Goal: Task Accomplishment & Management: Complete application form

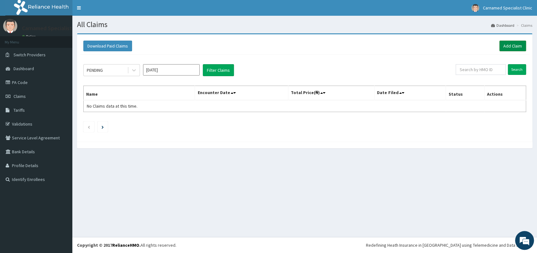
click at [511, 45] on link "Add Claim" at bounding box center [512, 46] width 27 height 11
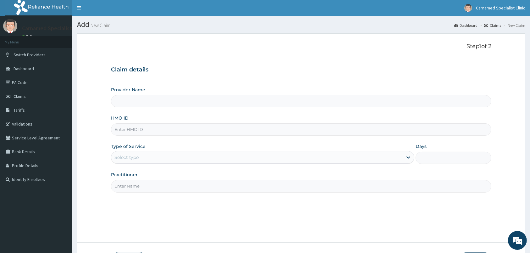
type input "Carnamed Specialist clinic"
click at [314, 129] on input "HMO ID" at bounding box center [301, 129] width 380 height 12
type input "BHT/10560/A"
click at [146, 158] on div "Select type" at bounding box center [256, 157] width 291 height 10
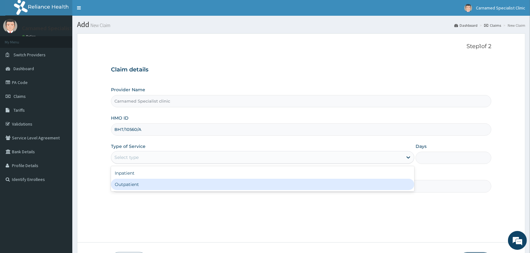
click at [140, 187] on div "Outpatient" at bounding box center [262, 183] width 303 height 11
type input "1"
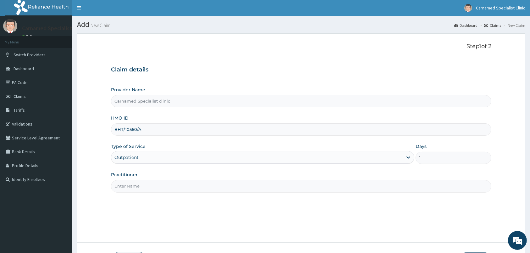
click at [143, 185] on input "Practitioner" at bounding box center [301, 186] width 380 height 12
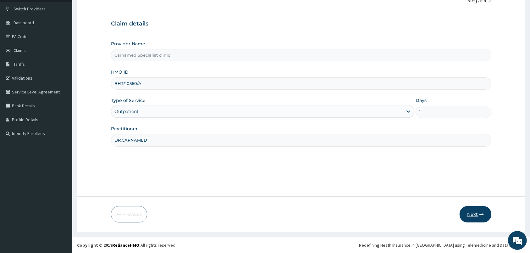
type input "DR.CARNAMED"
click at [472, 209] on button "Next" at bounding box center [475, 214] width 32 height 16
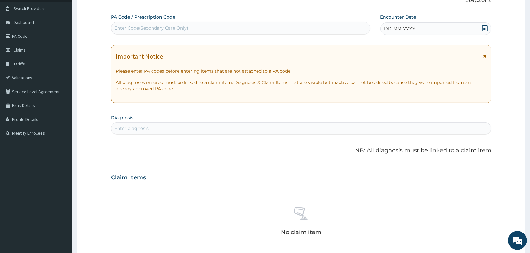
click at [160, 28] on div "Enter Code(Secondary Care Only)" at bounding box center [151, 28] width 74 height 6
paste input "PA/98A6EB"
type input "PA/98A6EB"
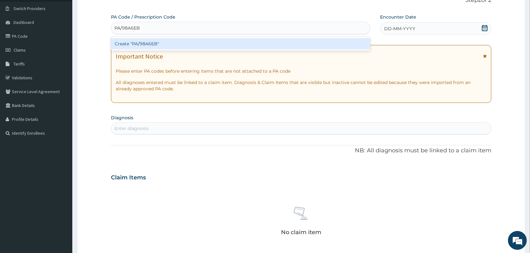
click at [149, 43] on div "Create "PA/98A6EB"" at bounding box center [240, 43] width 259 height 11
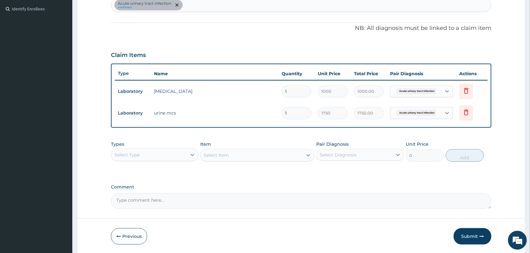
scroll to position [159, 0]
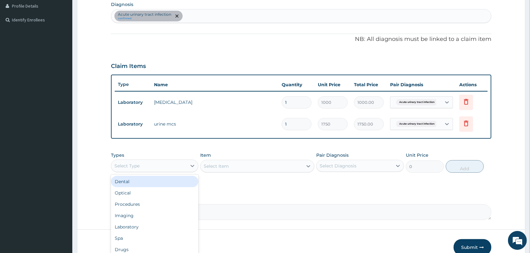
click at [180, 164] on div "Select Type" at bounding box center [148, 166] width 75 height 10
click at [137, 201] on div "Procedures" at bounding box center [154, 203] width 87 height 11
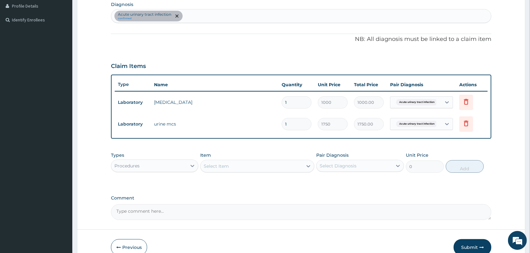
click at [273, 164] on div "Select Item" at bounding box center [251, 166] width 102 height 10
type input "G"
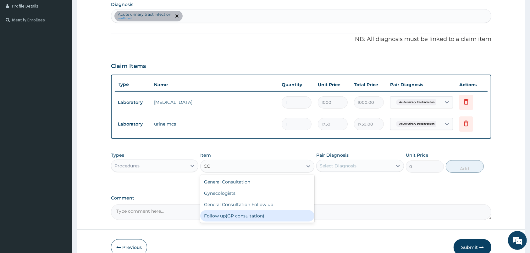
type input "CON"
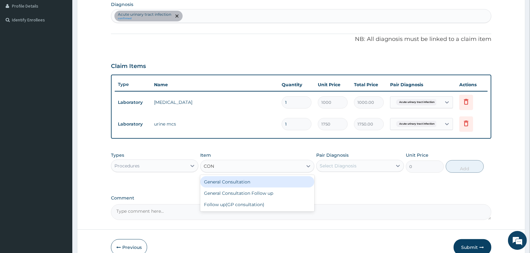
click at [236, 181] on div "General Consultation" at bounding box center [257, 181] width 114 height 11
type input "2000"
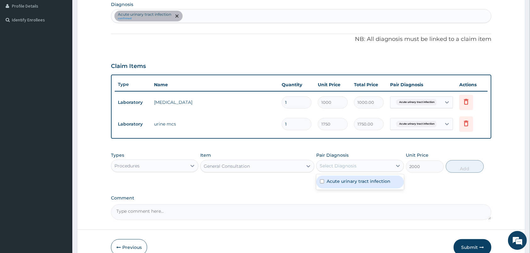
click at [330, 169] on div "Select Diagnosis" at bounding box center [353, 166] width 75 height 10
click at [339, 183] on label "Acute urinary tract infection" at bounding box center [358, 181] width 64 height 6
checkbox input "true"
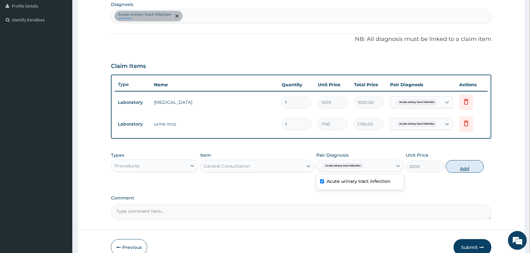
click at [458, 167] on button "Add" at bounding box center [465, 166] width 38 height 13
type input "0"
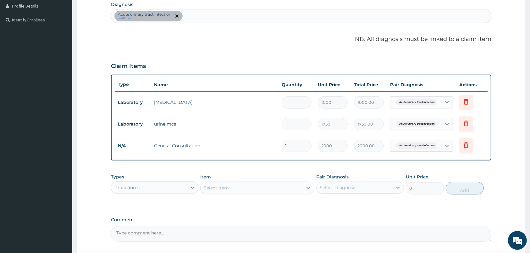
scroll to position [214, 0]
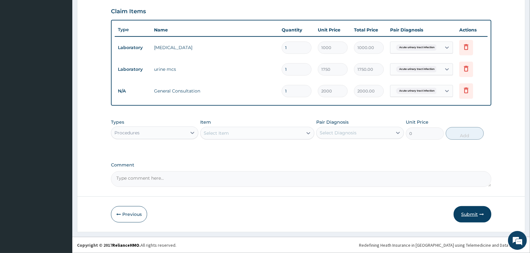
click at [465, 212] on button "Submit" at bounding box center [472, 214] width 38 height 16
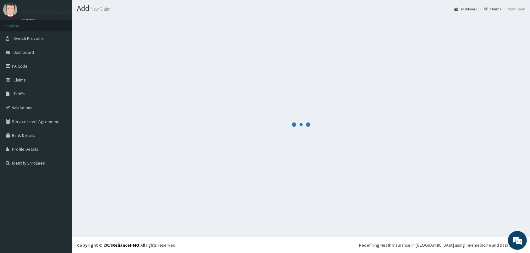
scroll to position [16, 0]
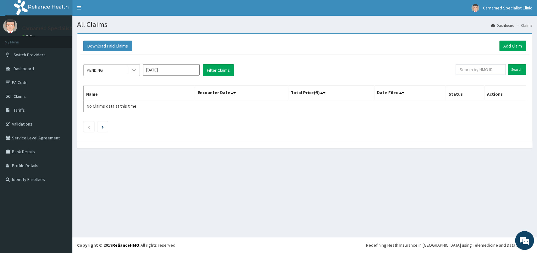
click at [132, 69] on icon at bounding box center [134, 70] width 4 height 2
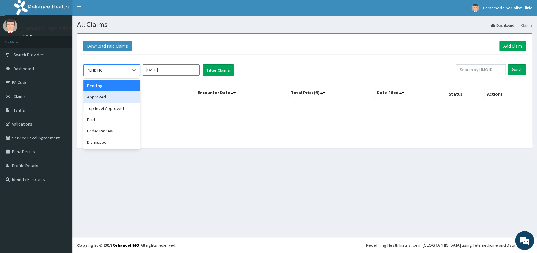
click at [103, 99] on div "Approved" at bounding box center [111, 96] width 57 height 11
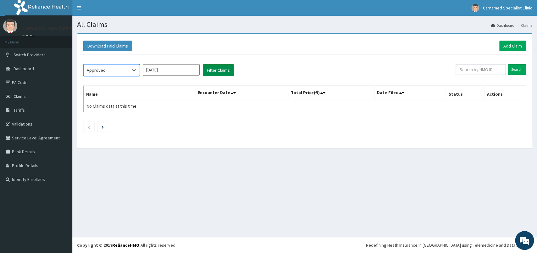
click at [226, 72] on button "Filter Claims" at bounding box center [218, 70] width 31 height 12
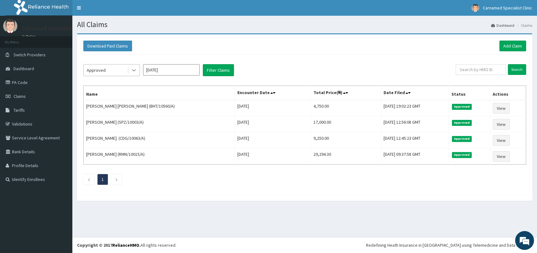
click at [134, 71] on icon at bounding box center [134, 70] width 4 height 2
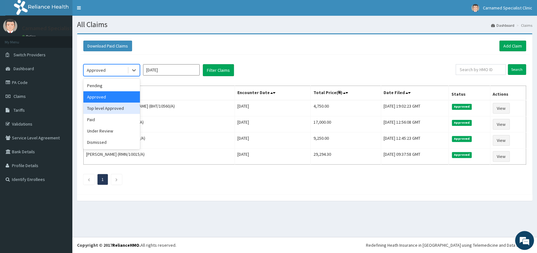
click at [102, 111] on div "Top level Approved" at bounding box center [111, 107] width 57 height 11
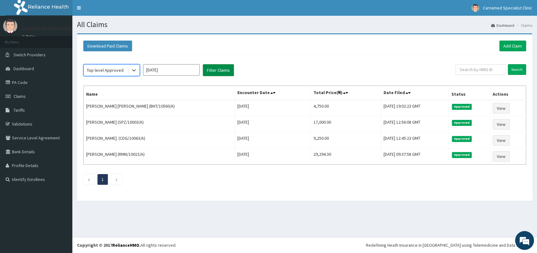
click at [219, 69] on button "Filter Claims" at bounding box center [218, 70] width 31 height 12
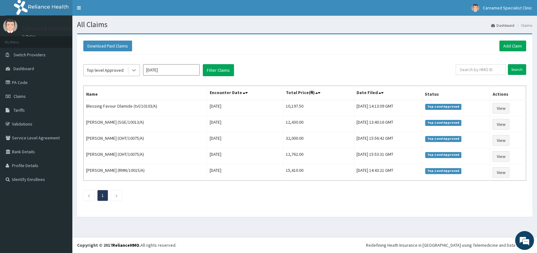
click at [133, 70] on icon at bounding box center [134, 70] width 6 height 6
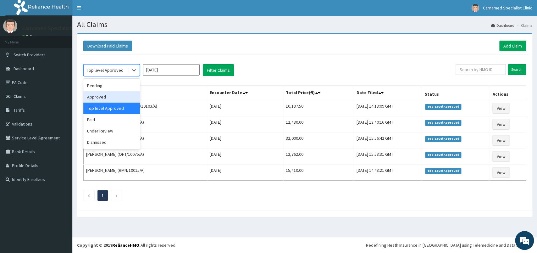
click at [105, 96] on div "Approved" at bounding box center [111, 96] width 57 height 11
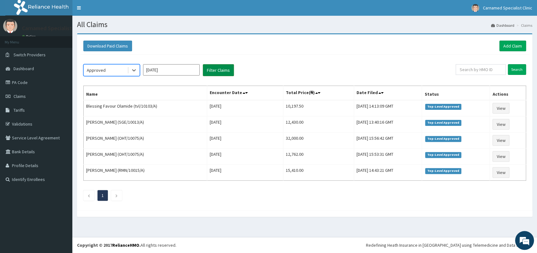
click at [225, 72] on button "Filter Claims" at bounding box center [218, 70] width 31 height 12
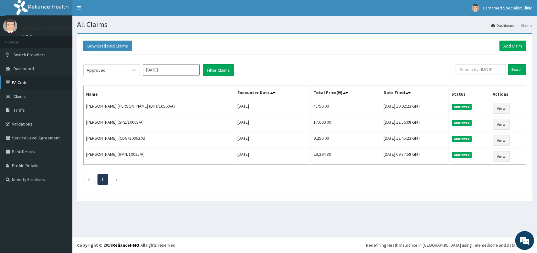
click at [31, 83] on link "PA Code" at bounding box center [36, 82] width 72 height 14
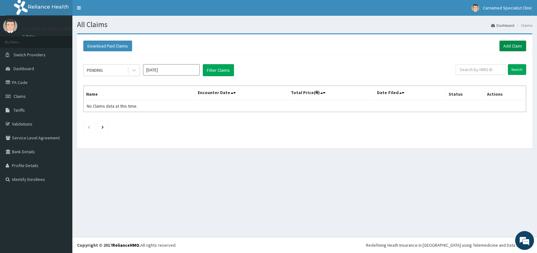
click at [508, 43] on link "Add Claim" at bounding box center [512, 46] width 27 height 11
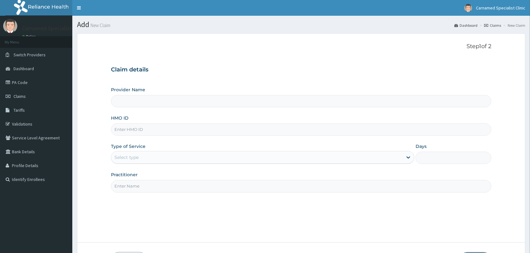
type input "Carnamed Specialist clinic"
click at [233, 129] on input "HMO ID" at bounding box center [301, 129] width 380 height 12
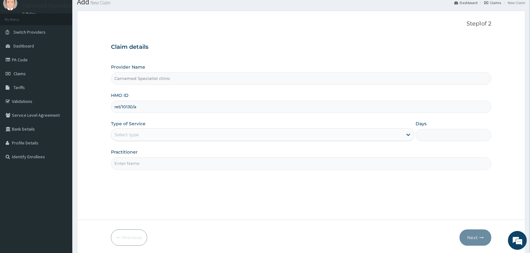
scroll to position [33, 0]
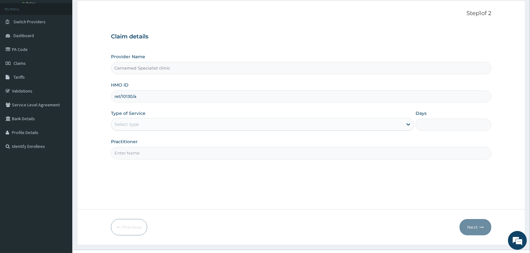
type input "ret/10130/a"
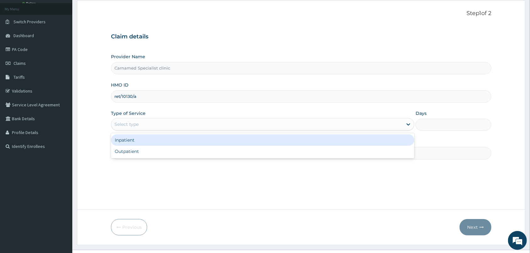
click at [183, 124] on div "Select type" at bounding box center [256, 124] width 291 height 10
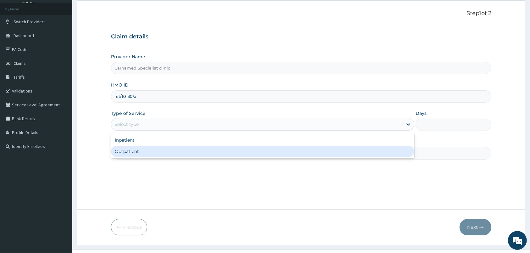
click at [149, 151] on div "Outpatient" at bounding box center [262, 150] width 303 height 11
type input "1"
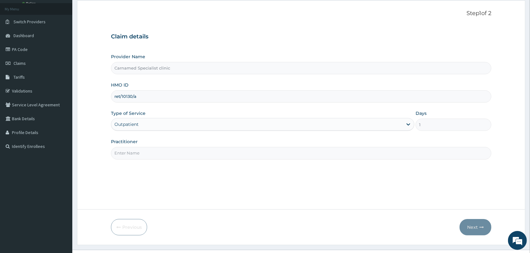
click at [147, 152] on input "Practitioner" at bounding box center [301, 153] width 380 height 12
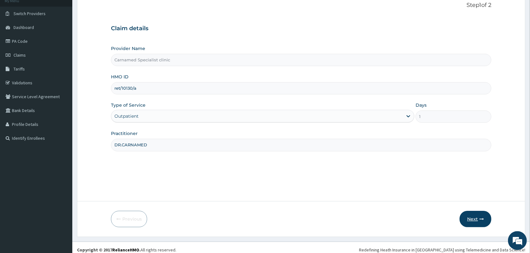
scroll to position [46, 0]
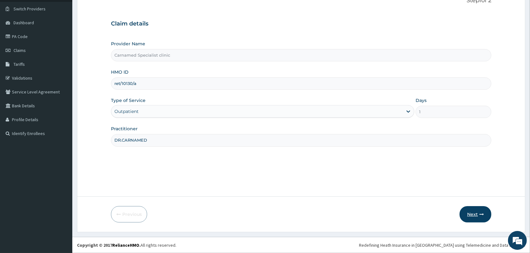
type input "DR.CARNAMED"
click at [476, 211] on button "Next" at bounding box center [475, 214] width 32 height 16
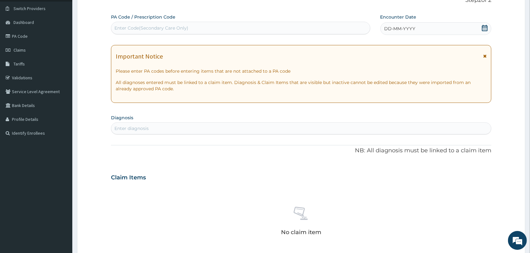
click at [190, 28] on div "Enter Code(Secondary Care Only)" at bounding box center [240, 28] width 259 height 10
paste input "PA/24ACC9"
type input "PA/24ACC9"
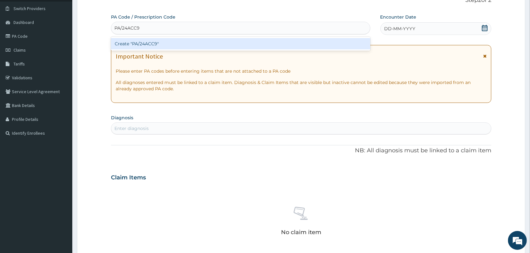
click at [151, 44] on div "Create "PA/24ACC9"" at bounding box center [240, 43] width 259 height 11
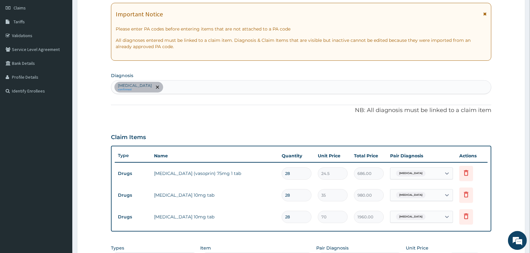
scroll to position [79, 0]
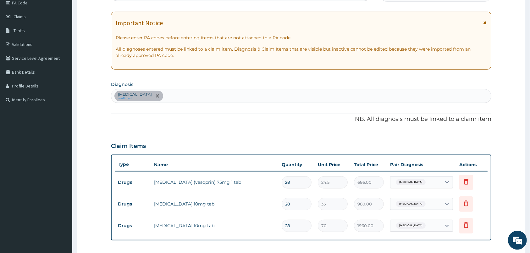
click at [237, 101] on div "[MEDICAL_DATA] confirmed" at bounding box center [301, 96] width 380 height 13
type input "[MEDICAL_DATA]"
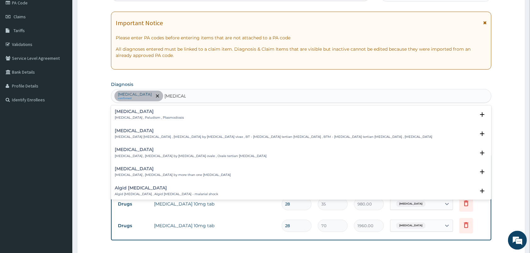
click at [156, 117] on p "Malaria , Paludism , Plasmodiosis" at bounding box center [149, 118] width 69 height 4
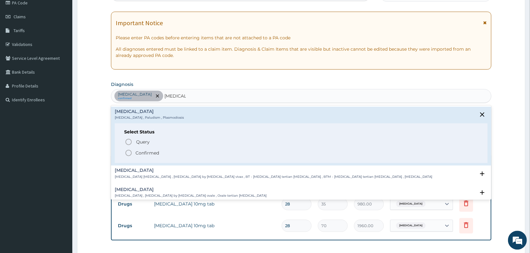
click at [129, 153] on icon "status option filled" at bounding box center [129, 153] width 8 height 8
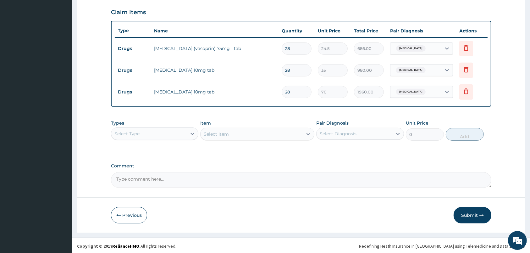
scroll to position [214, 0]
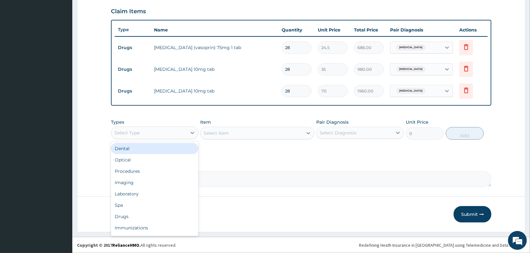
click at [178, 134] on div "Select Type" at bounding box center [148, 133] width 75 height 10
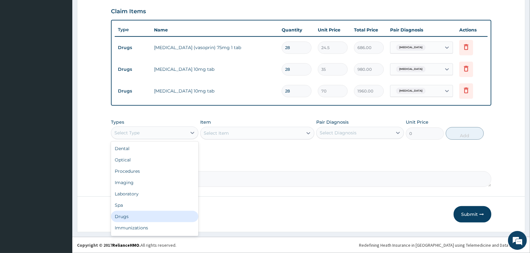
click at [129, 216] on div "Drugs" at bounding box center [154, 216] width 87 height 11
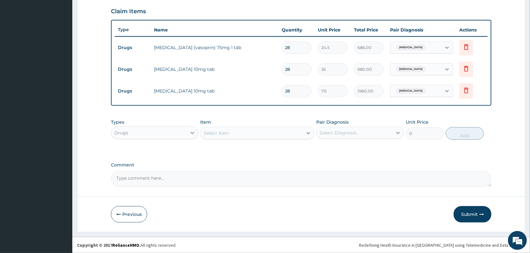
click at [285, 136] on div "Select Item" at bounding box center [251, 133] width 102 height 10
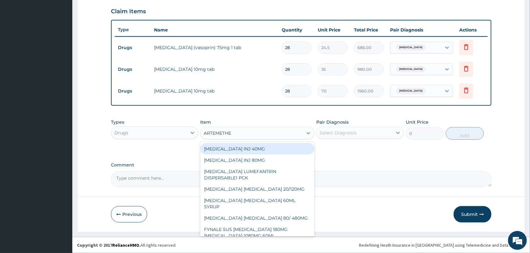
type input "ARTEMETHER"
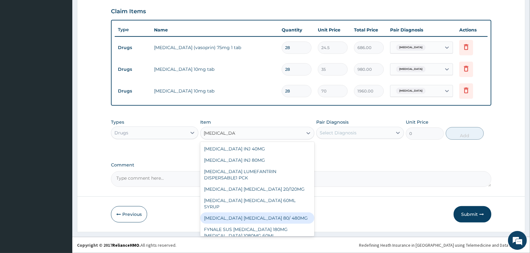
click at [280, 212] on div "ARTEMETHER LUMEFANTRINE 80/ 480MG" at bounding box center [257, 217] width 114 height 11
type input "210"
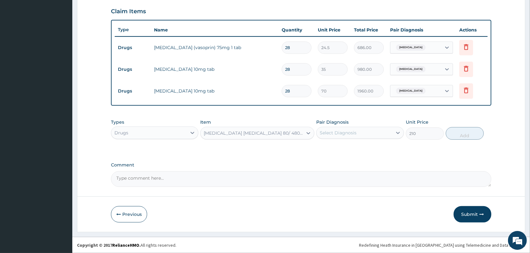
click at [344, 130] on div "Select Diagnosis" at bounding box center [338, 132] width 37 height 6
click at [345, 167] on div "Malaria" at bounding box center [359, 161] width 87 height 13
click at [354, 161] on div "Malaria" at bounding box center [359, 161] width 87 height 13
click at [342, 162] on label "[MEDICAL_DATA]" at bounding box center [345, 161] width 39 height 6
checkbox input "true"
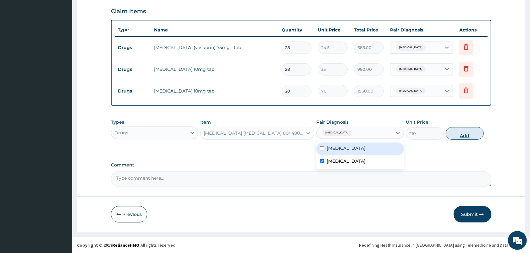
click at [461, 130] on button "Add" at bounding box center [465, 133] width 38 height 13
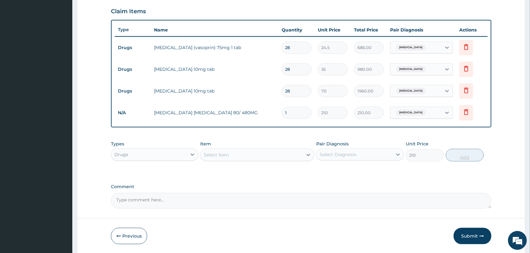
type input "0"
type input "0.00"
type input "6"
type input "1260.00"
type input "6"
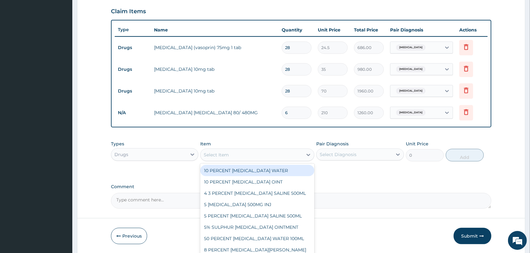
click at [256, 155] on div "Select Item" at bounding box center [251, 155] width 102 height 10
type input "PARACETAMOL"
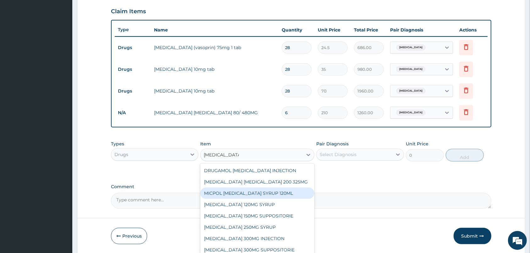
scroll to position [32, 0]
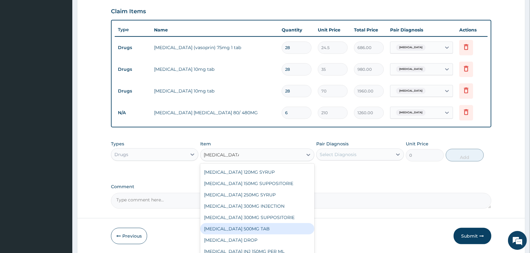
click at [248, 227] on div "PARACETAMOL 500MG TAB" at bounding box center [257, 228] width 114 height 11
type input "14"
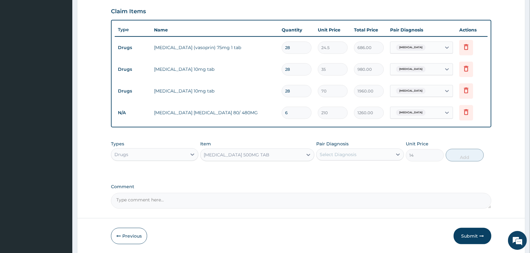
click at [338, 154] on div "Select Diagnosis" at bounding box center [338, 154] width 37 height 6
click at [328, 190] on div "Secondary hypertension Malaria" at bounding box center [359, 177] width 87 height 28
click at [345, 182] on div "Malaria" at bounding box center [359, 183] width 87 height 13
checkbox input "true"
click at [458, 156] on button "Add" at bounding box center [465, 155] width 38 height 13
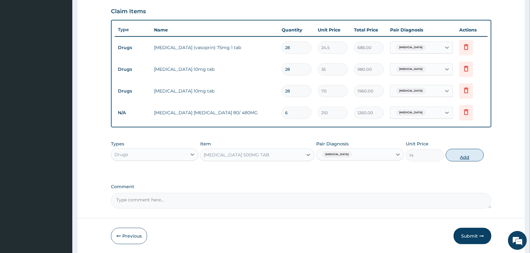
type input "0"
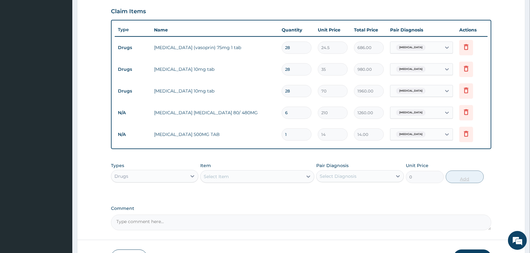
type input "0.00"
type input "3"
type input "42.00"
type input "30"
type input "420.00"
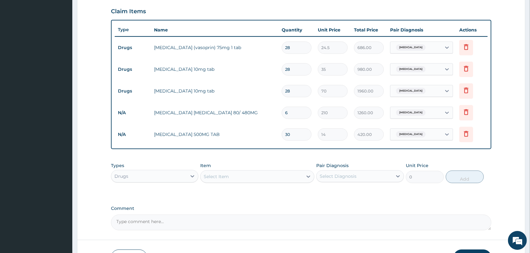
type input "30"
click at [292, 173] on div "Select Item" at bounding box center [251, 176] width 102 height 10
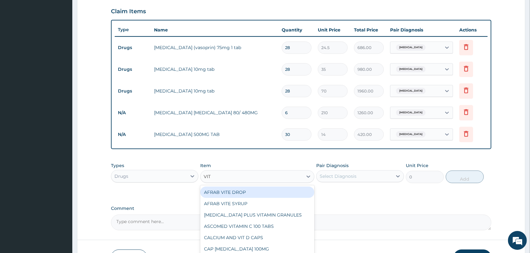
type input "VIT C"
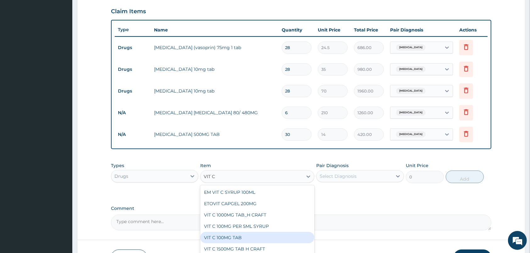
click at [230, 237] on div "VIT C 100MG TAB" at bounding box center [257, 237] width 114 height 11
type input "10"
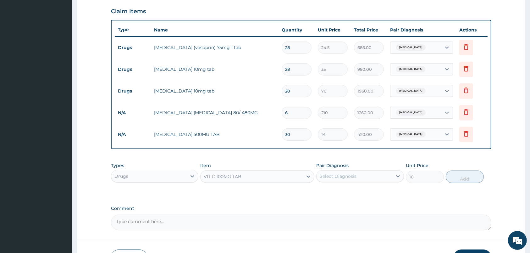
click at [358, 175] on div "Select Diagnosis" at bounding box center [353, 176] width 75 height 10
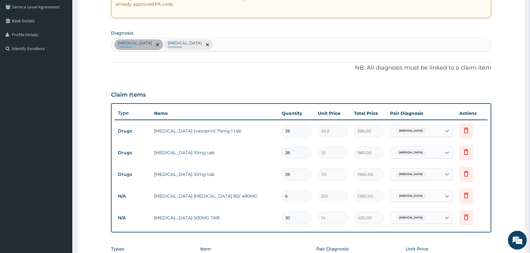
scroll to position [115, 0]
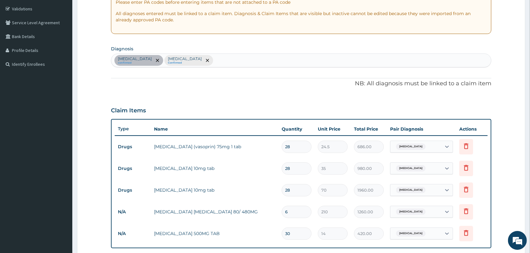
click at [244, 63] on div "Secondary hypertension confirmed Malaria Confirmed" at bounding box center [301, 60] width 380 height 13
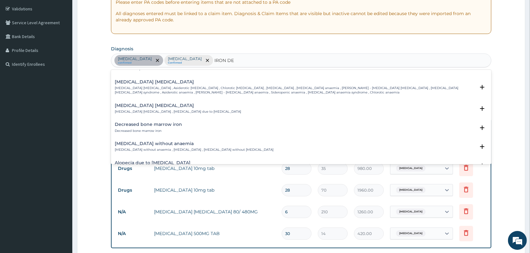
scroll to position [0, 0]
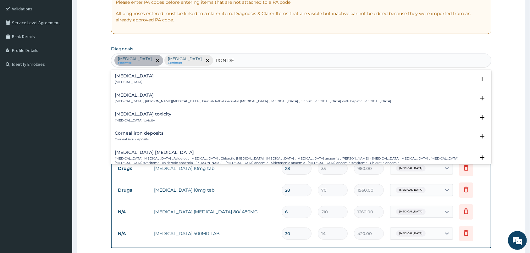
type input "IRON DE"
click at [146, 68] on div "PA Code / Prescription Code PA/24ACC9 Encounter Date 13-08-2025 Important Notic…" at bounding box center [301, 137] width 380 height 384
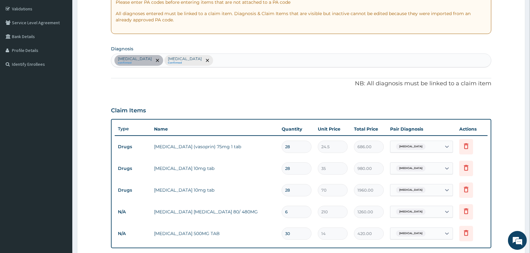
click at [225, 59] on div "Secondary hypertension confirmed Malaria Confirmed" at bounding box center [301, 60] width 380 height 13
type input "IRON DEFI"
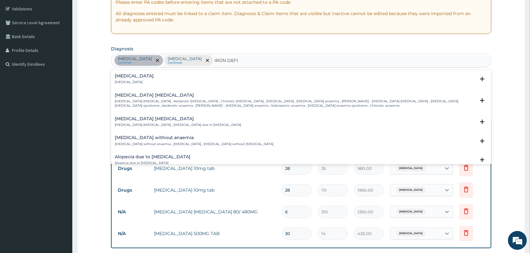
click at [135, 76] on h4 "Iron deficiency" at bounding box center [134, 76] width 39 height 5
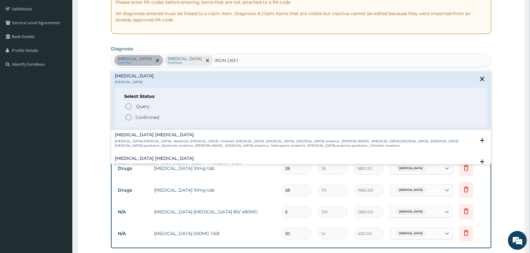
click at [128, 119] on icon "status option filled" at bounding box center [129, 117] width 8 height 8
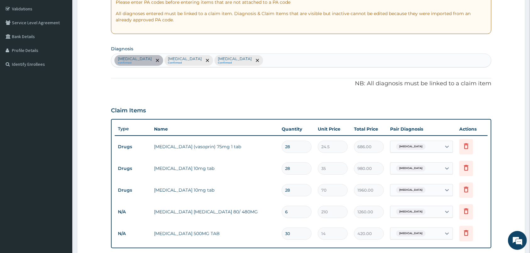
scroll to position [257, 0]
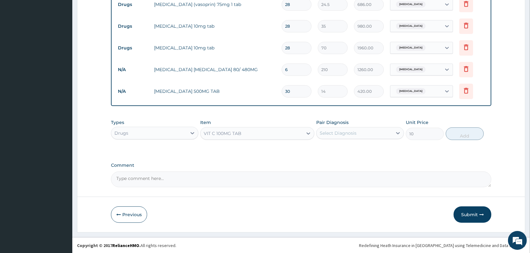
click at [356, 131] on div "Select Diagnosis" at bounding box center [353, 133] width 75 height 10
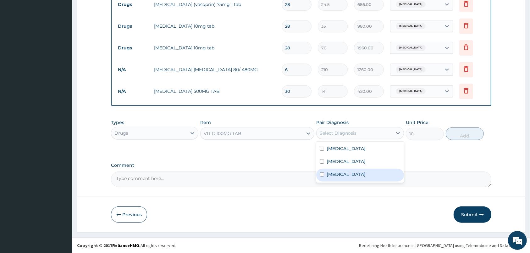
click at [347, 173] on label "Iron deficiency" at bounding box center [345, 174] width 39 height 6
checkbox input "true"
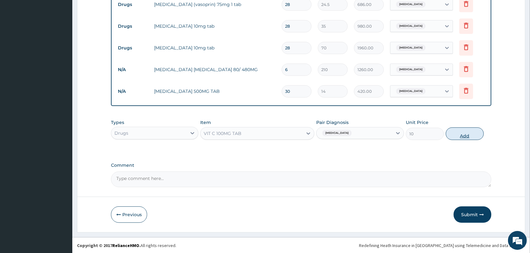
click at [457, 134] on button "Add" at bounding box center [465, 133] width 38 height 13
type input "0"
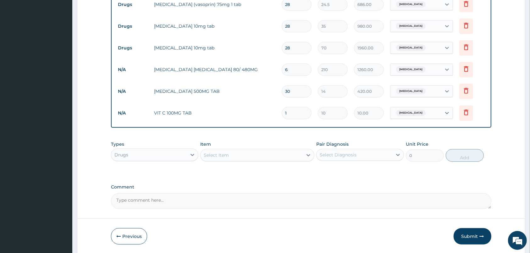
type input "0.00"
type input "2"
type input "20.00"
type input "21"
type input "210.00"
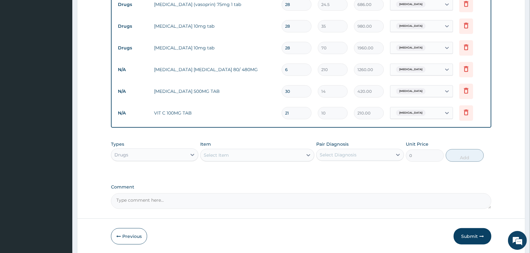
type input "2"
type input "20.00"
type input "0.00"
type input "4"
type input "40.00"
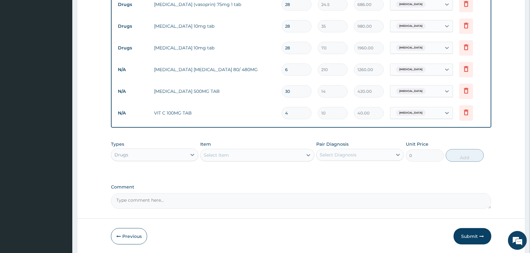
type input "42"
type input "420.00"
type input "42"
click at [149, 156] on div "Drugs" at bounding box center [148, 155] width 75 height 10
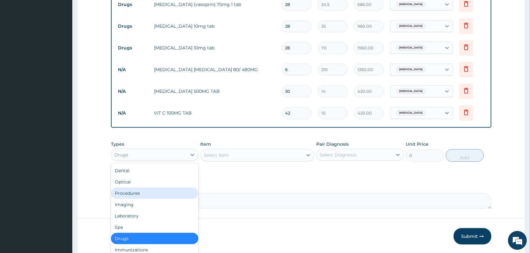
click at [133, 193] on div "Procedures" at bounding box center [154, 192] width 87 height 11
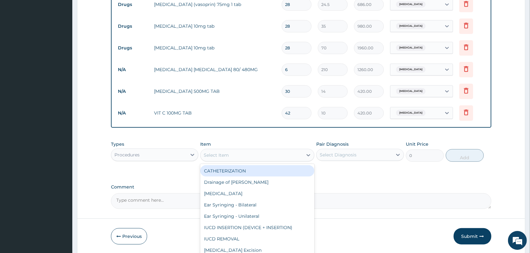
click at [271, 152] on div "Select Item" at bounding box center [251, 155] width 102 height 10
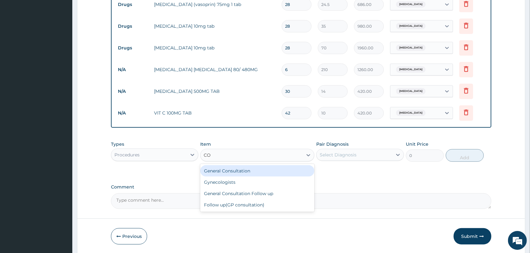
type input "CON"
click at [251, 168] on div "General Consultation" at bounding box center [257, 170] width 114 height 11
click at [344, 151] on div "Select Diagnosis" at bounding box center [353, 155] width 75 height 10
click at [237, 170] on div "Types Procedures Item option VIT C 100MG TAB, selected. option General Consulta…" at bounding box center [301, 156] width 380 height 36
type input "2000"
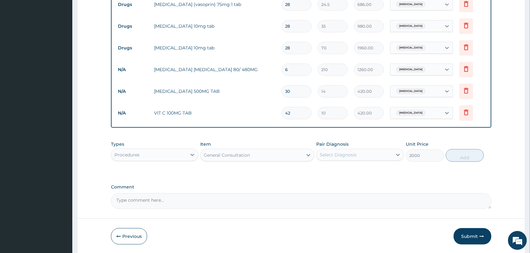
click at [360, 152] on div "Select Diagnosis" at bounding box center [353, 155] width 75 height 10
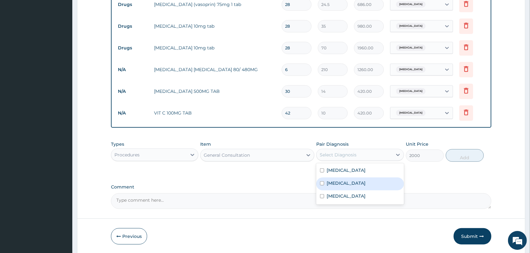
click at [339, 182] on label "Malaria" at bounding box center [345, 183] width 39 height 6
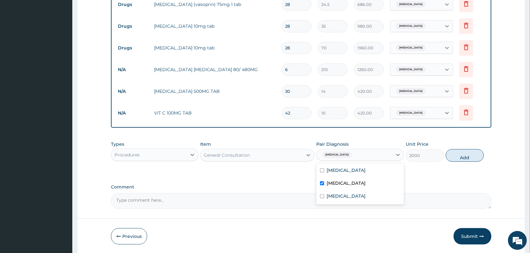
click at [330, 182] on label "Malaria" at bounding box center [345, 183] width 39 height 6
checkbox input "false"
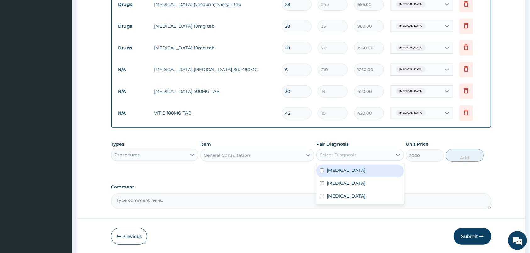
click at [339, 169] on label "Secondary hypertension" at bounding box center [345, 170] width 39 height 6
checkbox input "true"
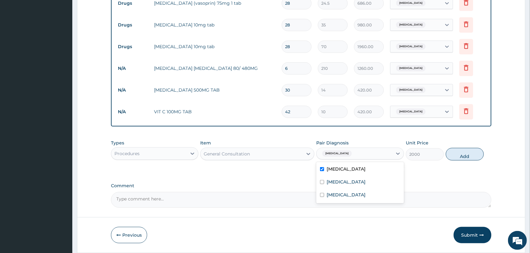
scroll to position [279, 0]
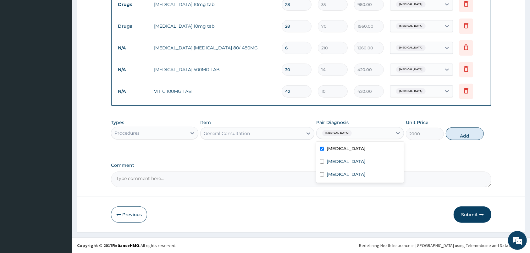
click at [462, 137] on button "Add" at bounding box center [465, 133] width 38 height 13
type input "0"
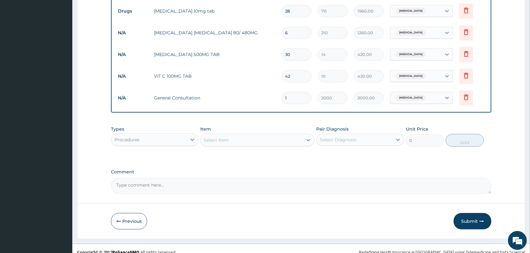
scroll to position [301, 0]
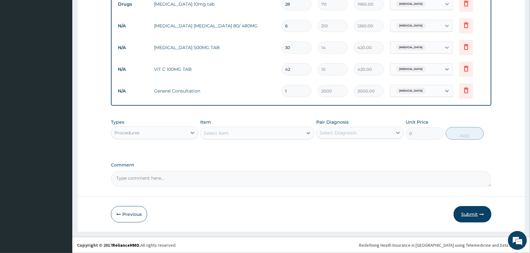
click at [469, 212] on button "Submit" at bounding box center [472, 214] width 38 height 16
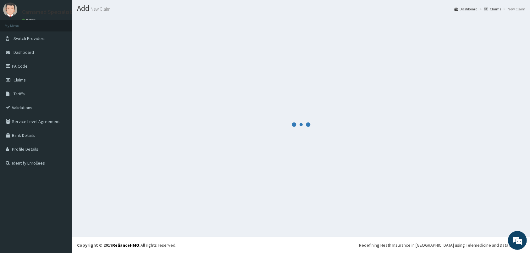
scroll to position [16, 0]
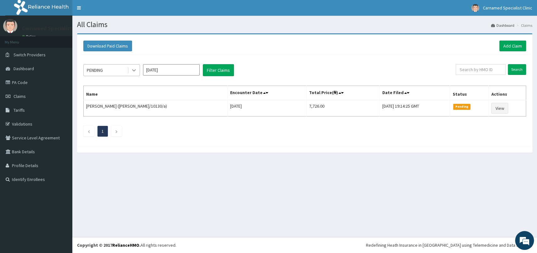
click at [135, 69] on icon at bounding box center [134, 70] width 6 height 6
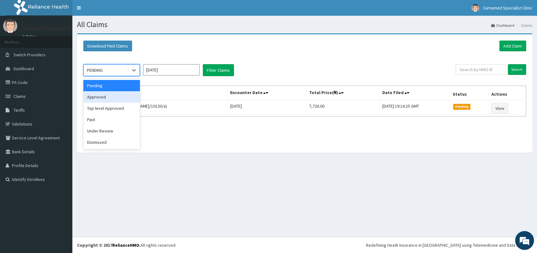
drag, startPoint x: 99, startPoint y: 97, endPoint x: 224, endPoint y: 77, distance: 127.3
click at [98, 97] on div "Approved" at bounding box center [111, 96] width 57 height 11
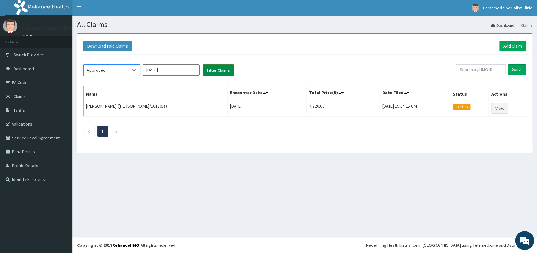
click at [221, 69] on button "Filter Claims" at bounding box center [218, 70] width 31 height 12
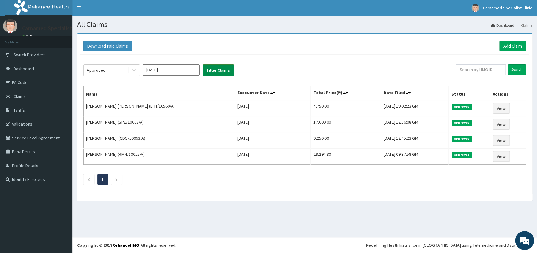
click at [221, 69] on button "Filter Claims" at bounding box center [218, 70] width 31 height 12
click at [134, 69] on icon at bounding box center [134, 70] width 6 height 6
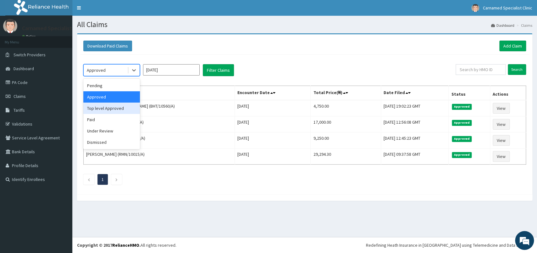
click at [100, 107] on div "Top level Approved" at bounding box center [111, 107] width 57 height 11
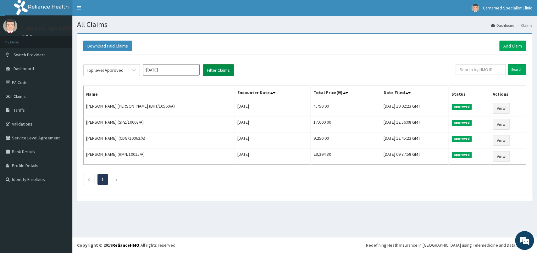
click at [219, 69] on button "Filter Claims" at bounding box center [218, 70] width 31 height 12
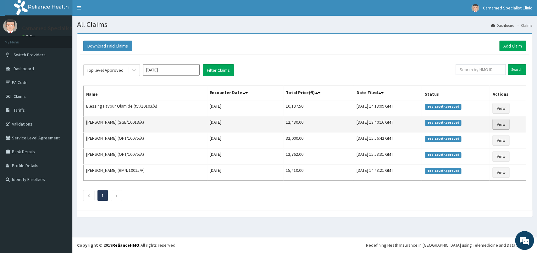
click at [498, 122] on link "View" at bounding box center [500, 124] width 17 height 11
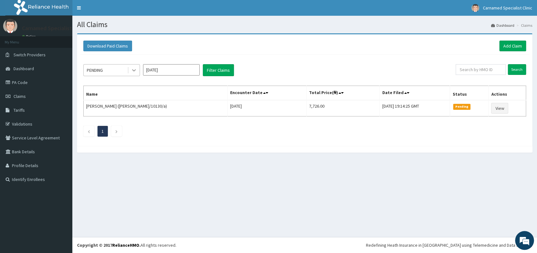
click at [132, 69] on icon at bounding box center [134, 70] width 6 height 6
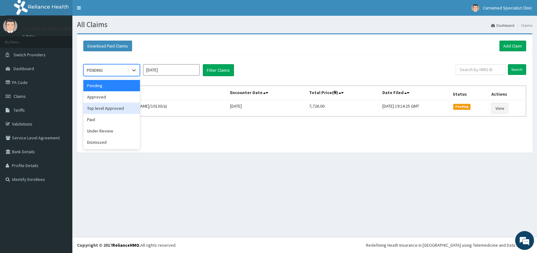
click at [120, 110] on div "Top level Approved" at bounding box center [111, 107] width 57 height 11
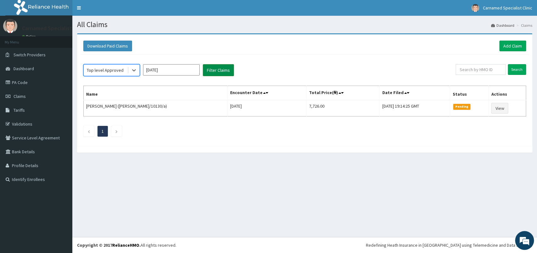
click at [222, 72] on button "Filter Claims" at bounding box center [218, 70] width 31 height 12
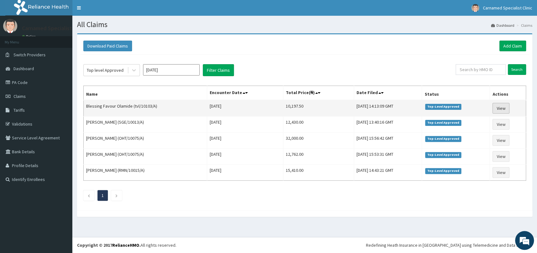
click at [503, 107] on link "View" at bounding box center [500, 108] width 17 height 11
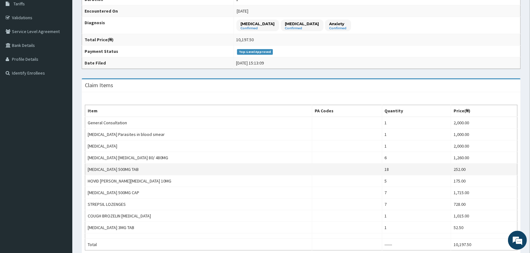
scroll to position [132, 0]
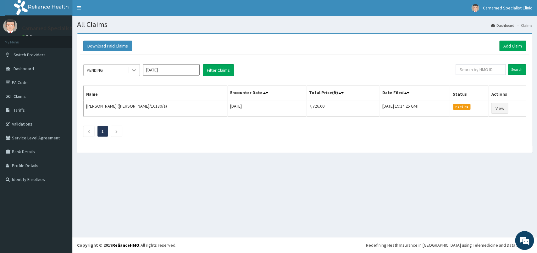
click at [138, 70] on div at bounding box center [133, 69] width 11 height 11
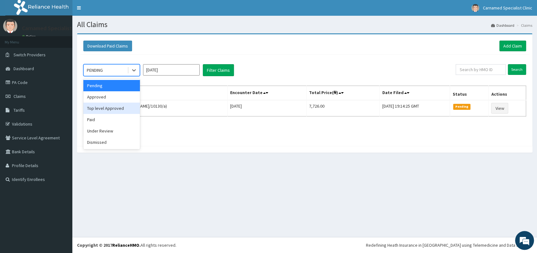
click at [108, 109] on div "Top level Approved" at bounding box center [111, 107] width 57 height 11
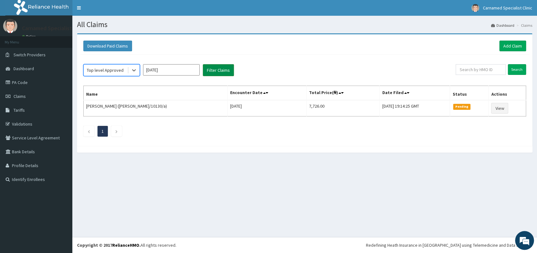
click at [220, 74] on button "Filter Claims" at bounding box center [218, 70] width 31 height 12
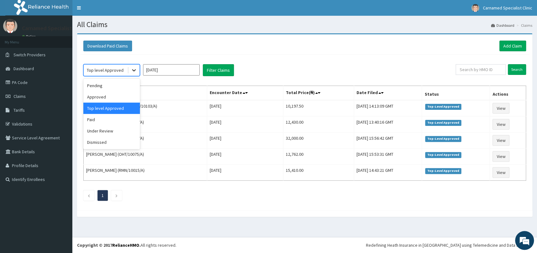
click at [134, 69] on icon at bounding box center [134, 70] width 6 height 6
click at [102, 95] on div "Approved" at bounding box center [111, 96] width 57 height 11
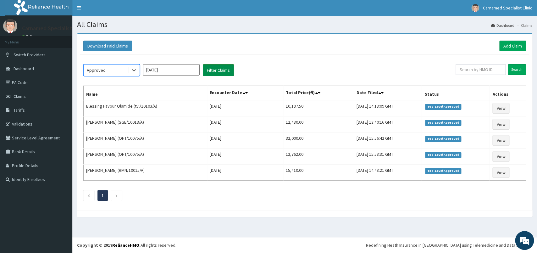
click at [214, 72] on button "Filter Claims" at bounding box center [218, 70] width 31 height 12
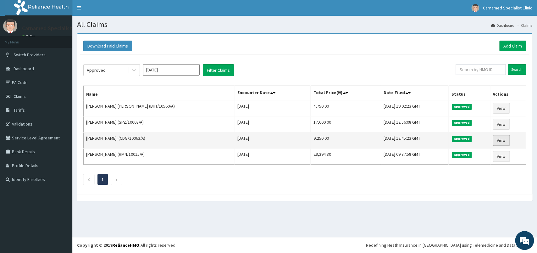
click at [499, 143] on link "View" at bounding box center [500, 140] width 17 height 11
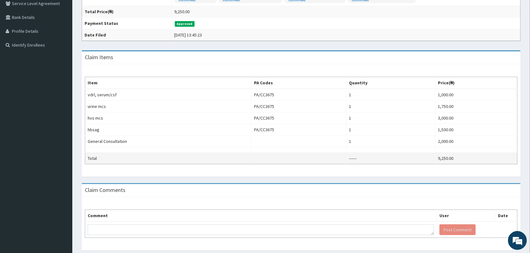
scroll to position [156, 0]
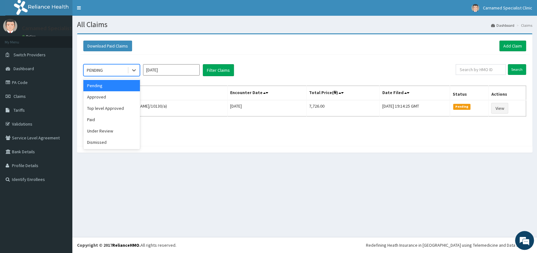
click at [107, 96] on div "Approved" at bounding box center [111, 96] width 57 height 11
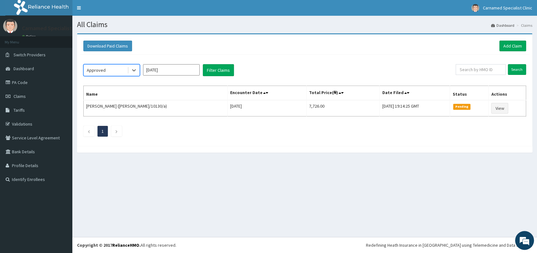
click at [101, 96] on th "Name" at bounding box center [156, 93] width 144 height 14
click at [216, 74] on button "Filter Claims" at bounding box center [218, 70] width 31 height 12
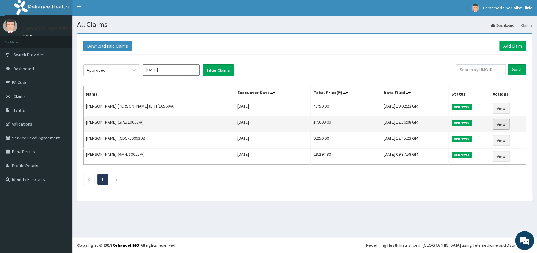
click at [498, 125] on link "View" at bounding box center [500, 124] width 17 height 11
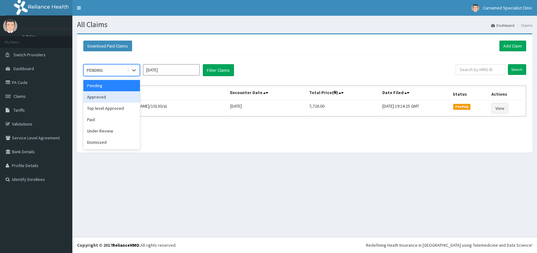
click at [93, 95] on div "Approved" at bounding box center [111, 96] width 57 height 11
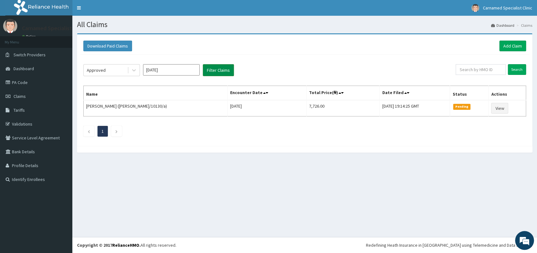
click at [217, 71] on button "Filter Claims" at bounding box center [218, 70] width 31 height 12
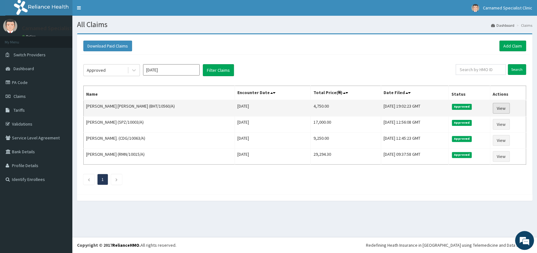
click at [504, 108] on link "View" at bounding box center [500, 108] width 17 height 11
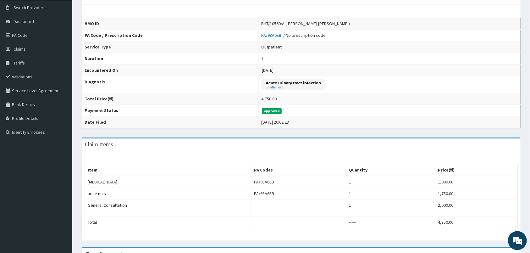
scroll to position [132, 0]
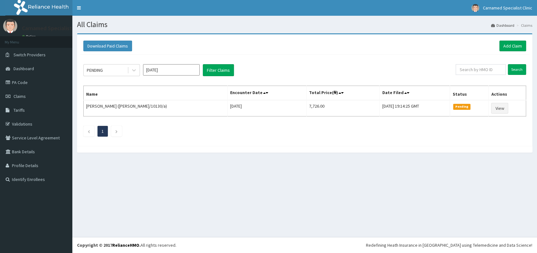
click at [135, 71] on icon at bounding box center [134, 70] width 6 height 6
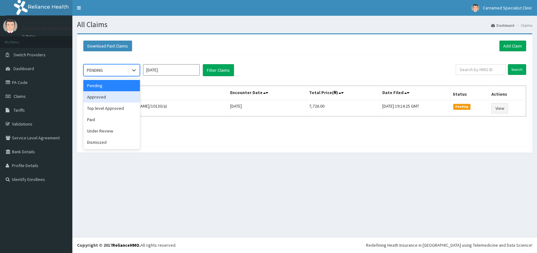
click at [106, 94] on div "Approved" at bounding box center [111, 96] width 57 height 11
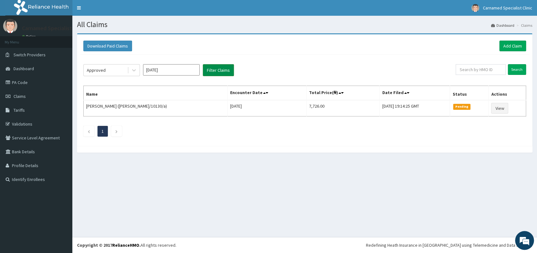
click at [212, 69] on button "Filter Claims" at bounding box center [218, 70] width 31 height 12
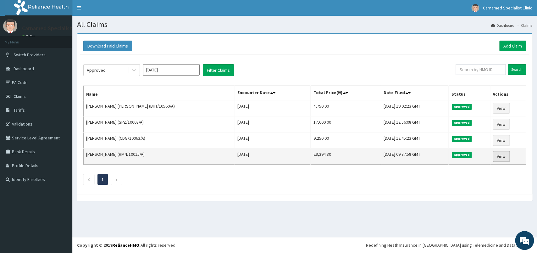
click at [505, 161] on link "View" at bounding box center [500, 156] width 17 height 11
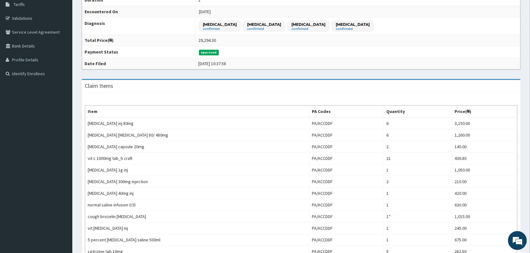
scroll to position [33, 0]
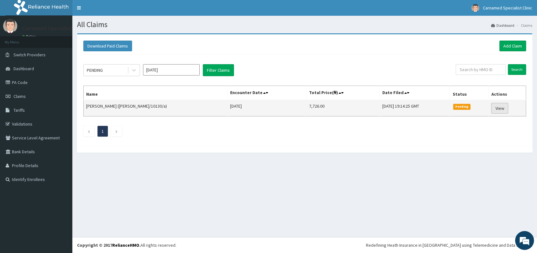
click at [498, 109] on link "View" at bounding box center [499, 108] width 17 height 11
